Goal: Task Accomplishment & Management: Manage account settings

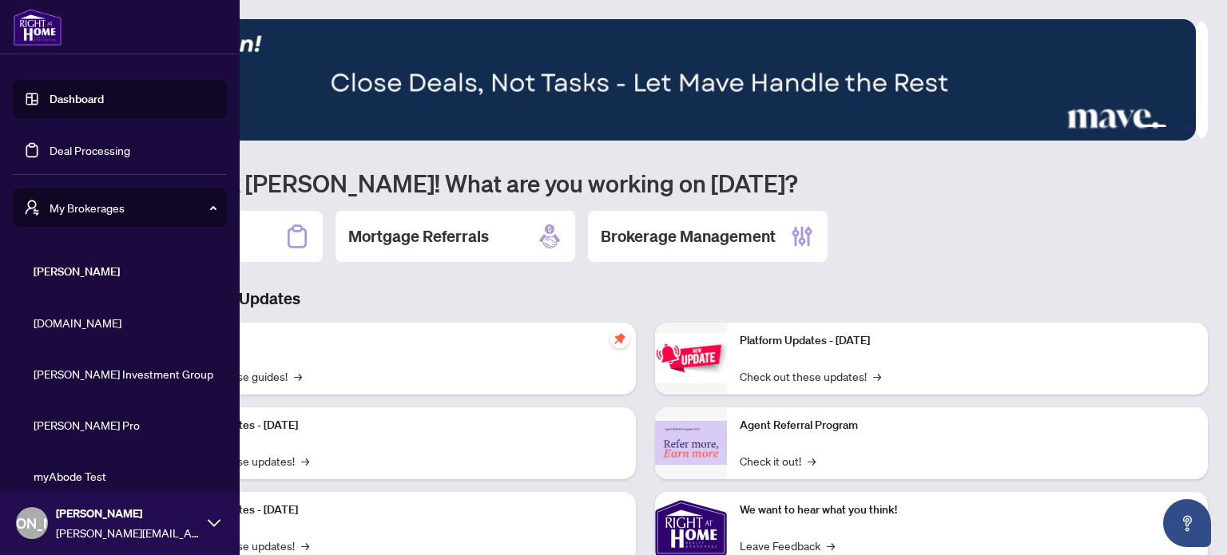
click at [73, 328] on span "[DOMAIN_NAME]" at bounding box center [125, 323] width 182 height 18
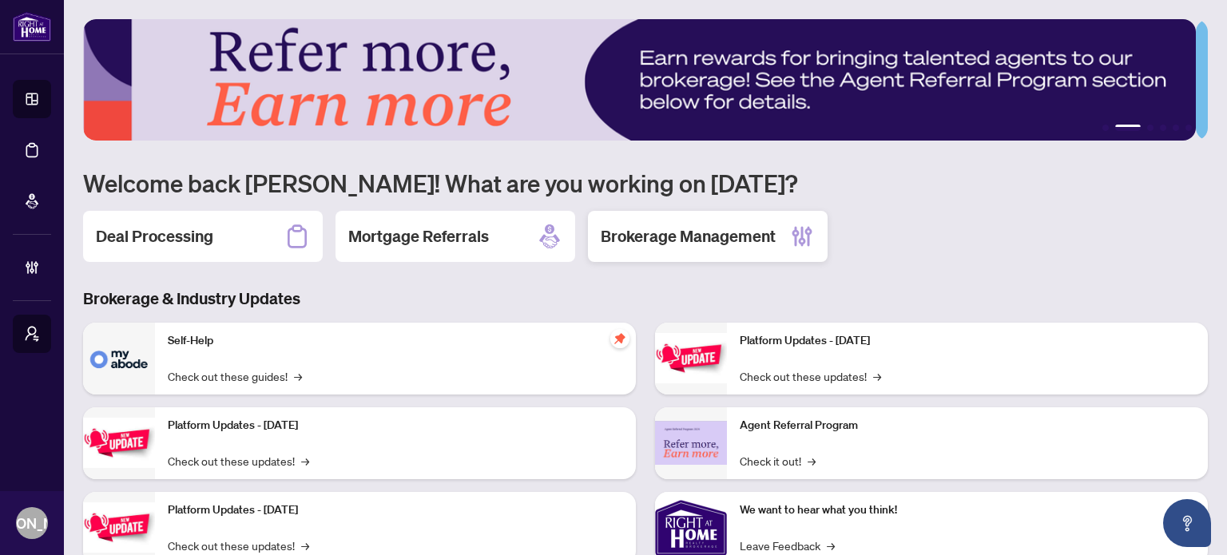
click at [668, 252] on div "Brokerage Management" at bounding box center [708, 236] width 240 height 51
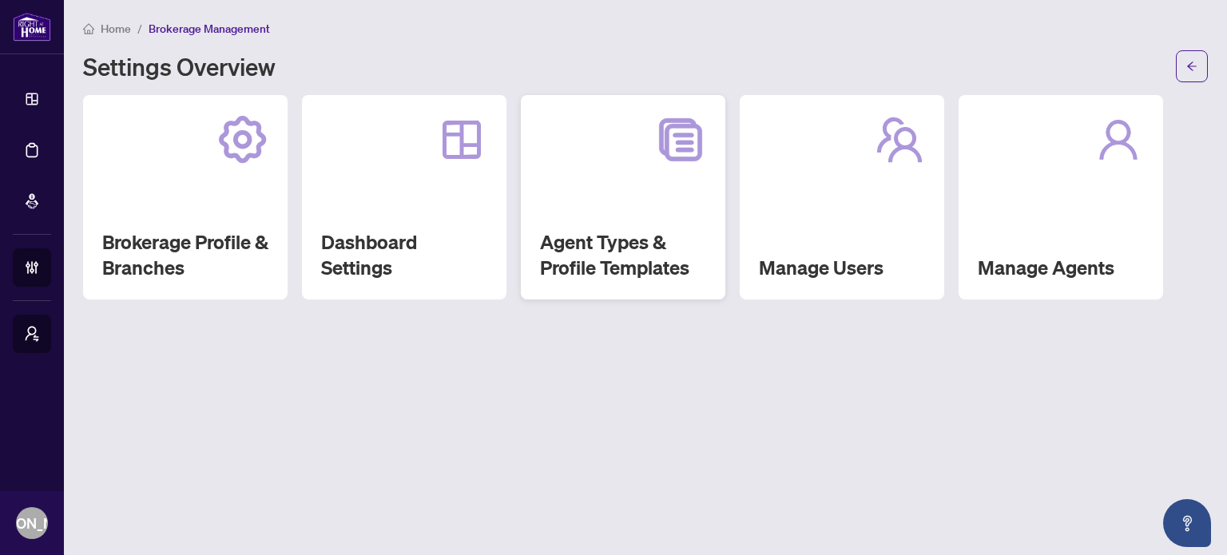
click at [622, 223] on div "Agent Types & Profile Templates" at bounding box center [623, 197] width 204 height 204
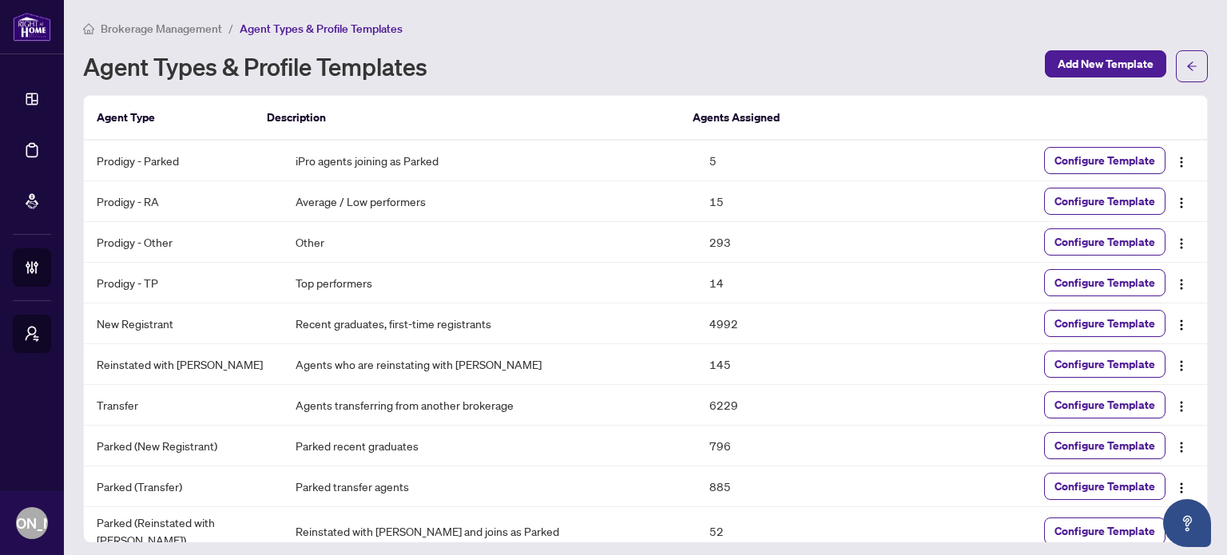
click at [645, 6] on main "Brokerage Management / Agent Types & Profile Templates Agent Types & Profile Te…" at bounding box center [645, 277] width 1163 height 555
click at [883, 44] on div "Brokerage Management / Agent Types & Profile Templates Agent Types & Profile Te…" at bounding box center [645, 50] width 1124 height 63
click at [767, 57] on div "Agent Types & Profile Templates" at bounding box center [559, 67] width 952 height 26
click at [673, 50] on div "Agent Types & Profile Templates Add New Template" at bounding box center [645, 66] width 1124 height 32
click at [672, 47] on div "Brokerage Management / Agent Types & Profile Templates Agent Types & Profile Te…" at bounding box center [645, 50] width 1124 height 63
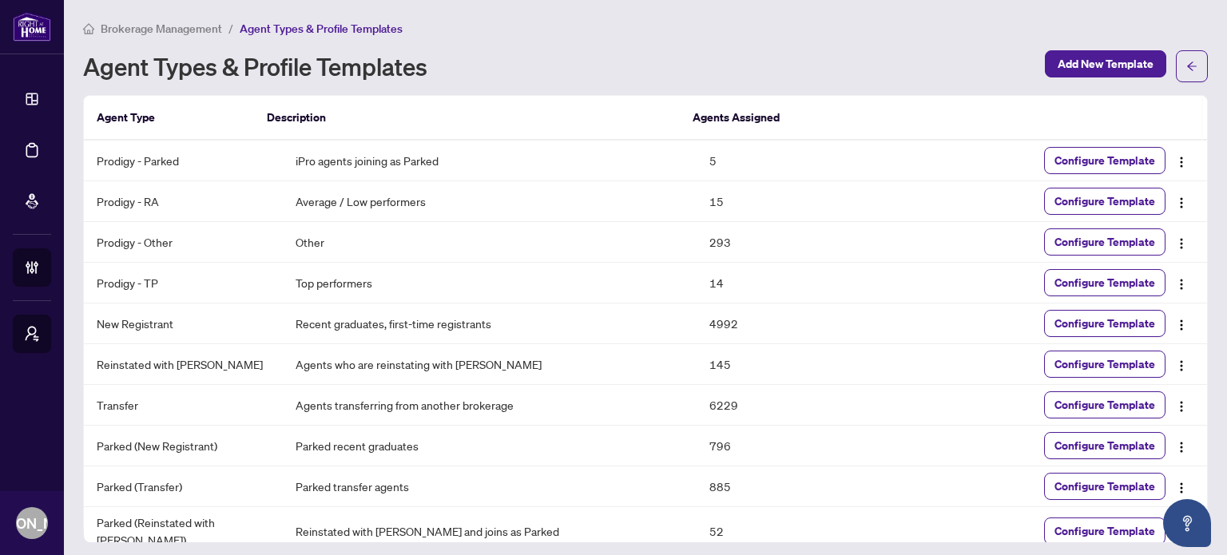
click at [739, 27] on div "Brokerage Management / Agent Types & Profile Templates" at bounding box center [645, 28] width 1124 height 18
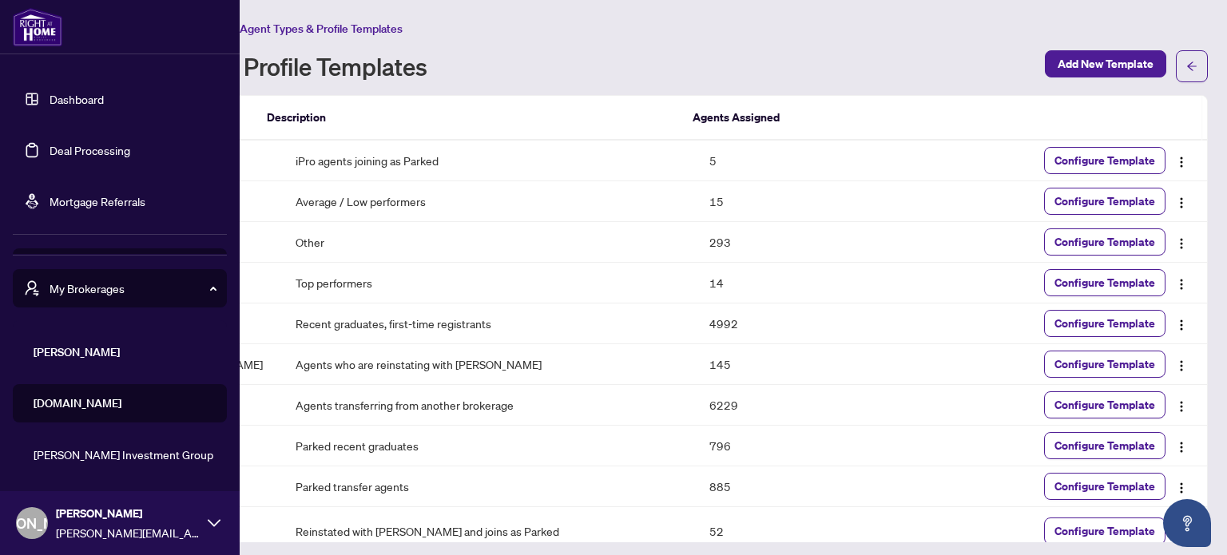
click at [50, 97] on link "Dashboard" at bounding box center [77, 99] width 54 height 14
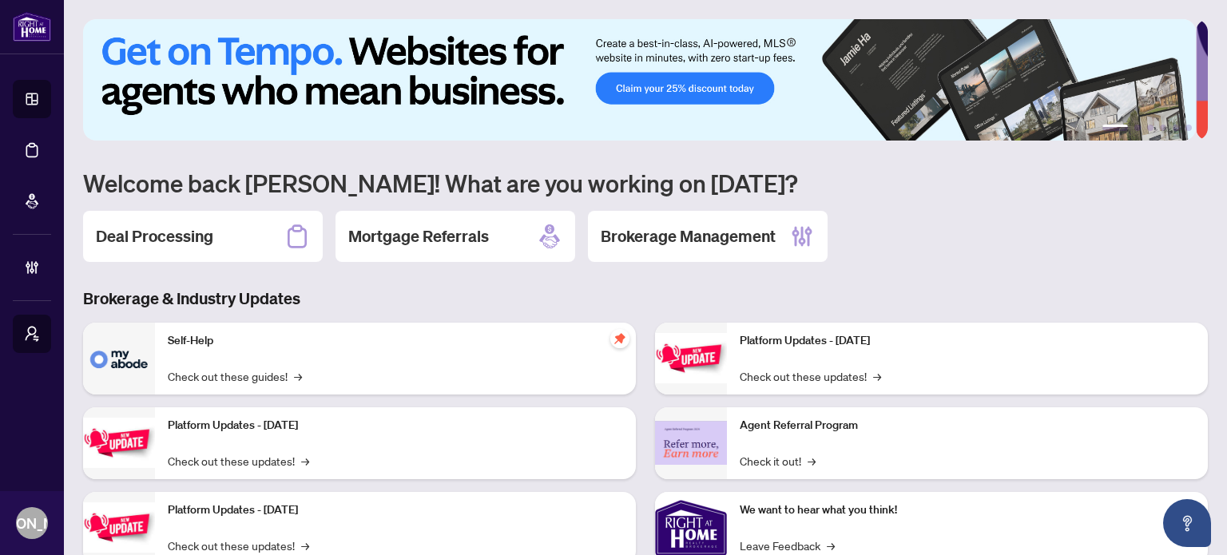
click at [930, 249] on div "Deal Processing Mortgage Referrals Brokerage Management" at bounding box center [645, 236] width 1124 height 51
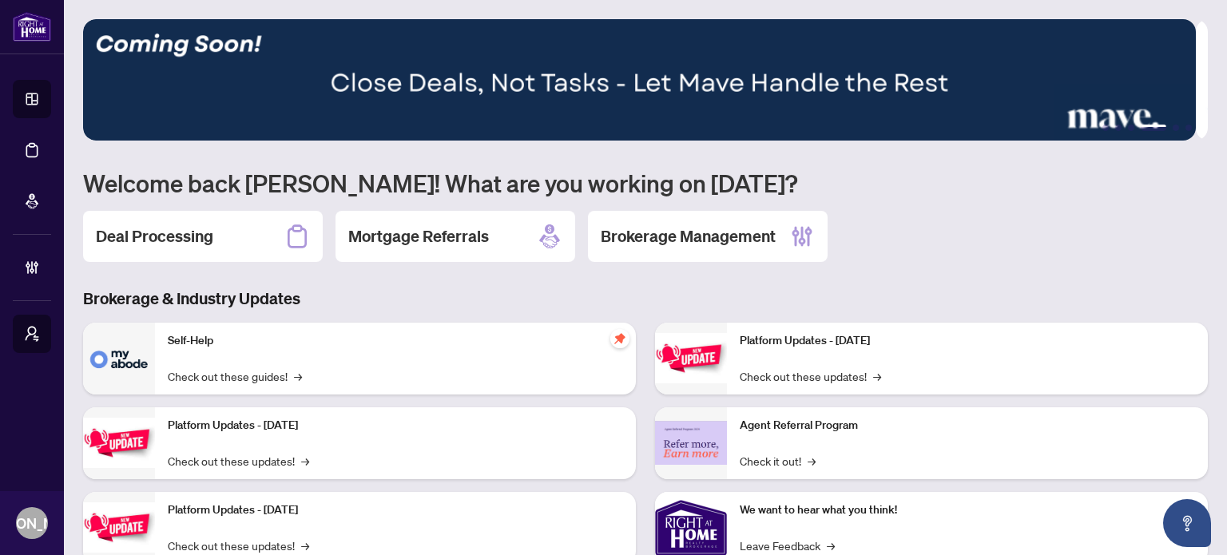
click at [905, 242] on div "Deal Processing Mortgage Referrals Brokerage Management" at bounding box center [645, 236] width 1124 height 51
